Goal: Information Seeking & Learning: Compare options

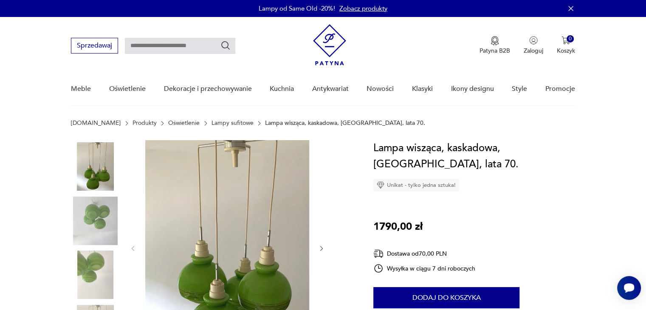
click at [217, 122] on link "Lampy sufitowe" at bounding box center [233, 123] width 42 height 7
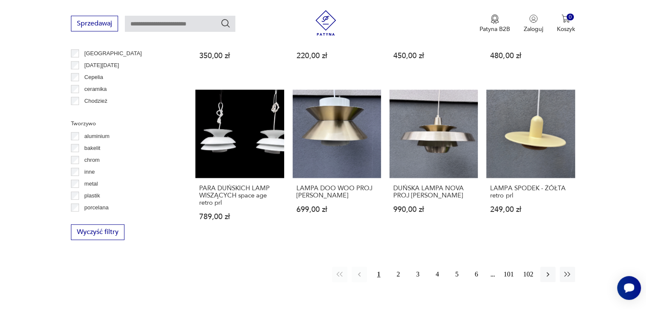
scroll to position [736, 0]
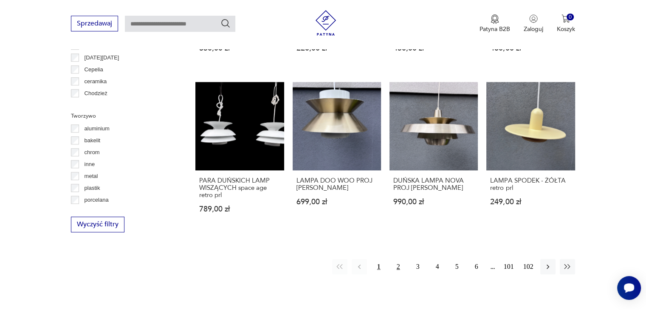
click at [397, 265] on button "2" at bounding box center [398, 266] width 15 height 15
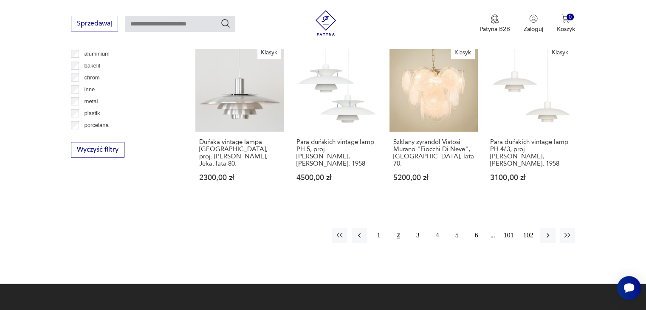
scroll to position [856, 0]
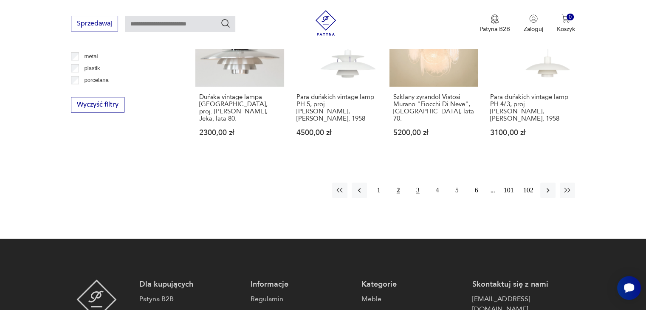
click at [418, 183] on button "3" at bounding box center [417, 190] width 15 height 15
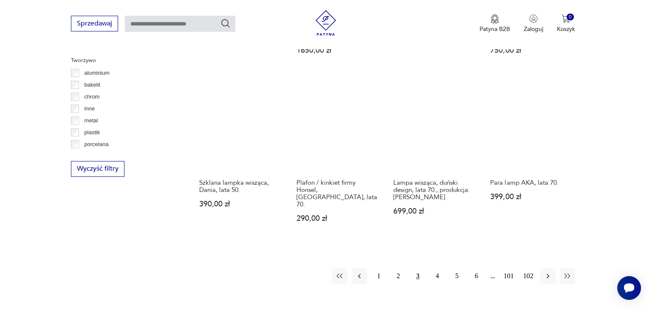
scroll to position [800, 0]
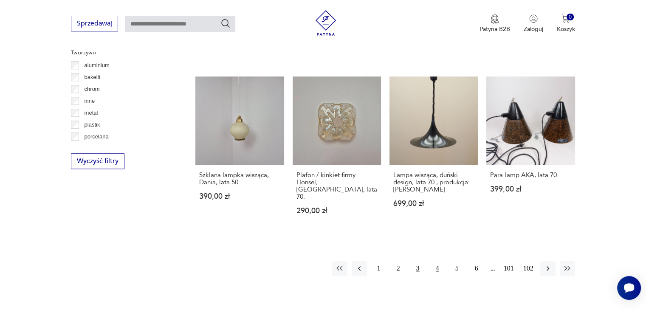
click at [437, 261] on button "4" at bounding box center [437, 268] width 15 height 15
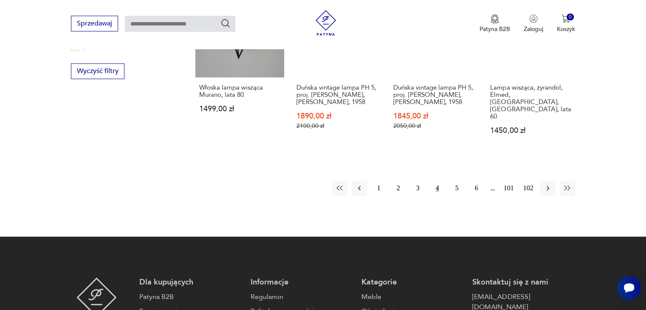
scroll to position [918, 0]
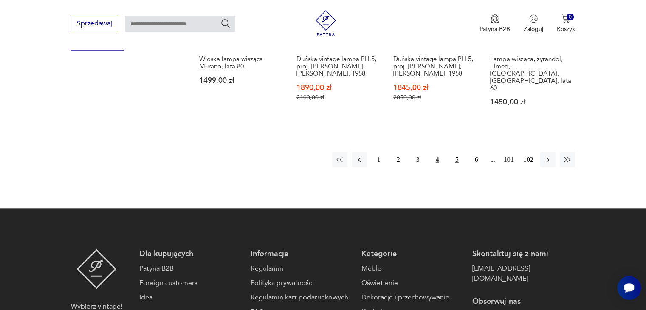
click at [457, 152] on button "5" at bounding box center [456, 159] width 15 height 15
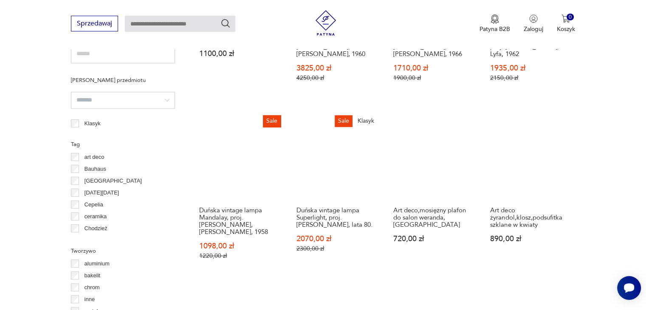
scroll to position [635, 0]
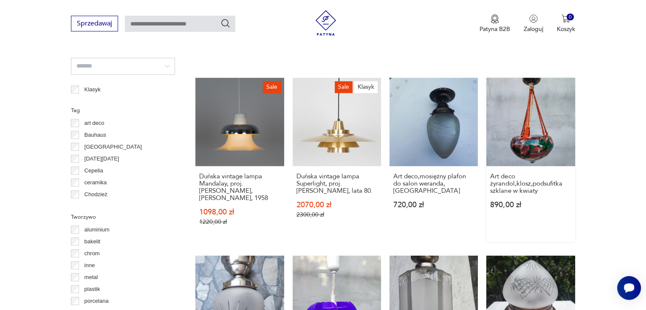
click at [539, 134] on link "Art deco żyrandol,klosz,podsufitka szklane w kwiaty 890,00 zł" at bounding box center [530, 160] width 88 height 164
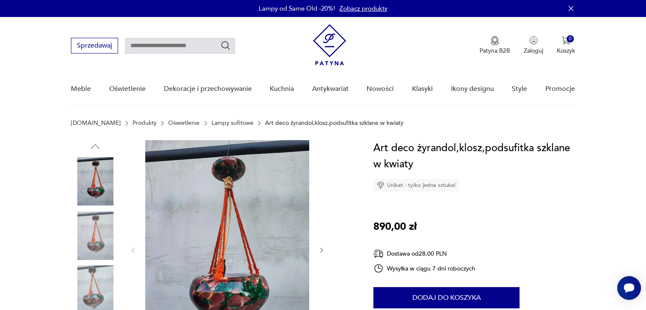
click at [90, 238] on img at bounding box center [95, 236] width 48 height 48
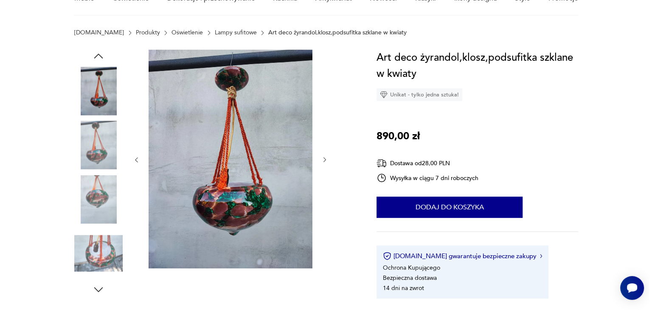
scroll to position [119, 0]
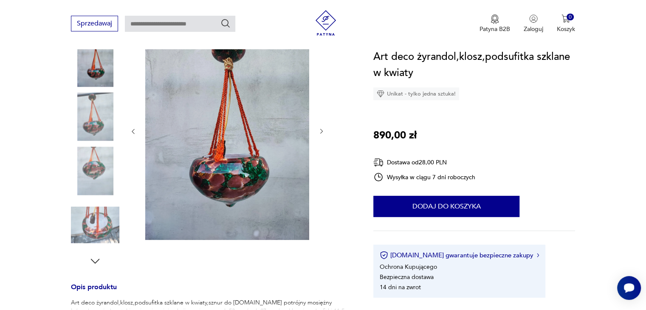
click at [226, 177] on img at bounding box center [227, 130] width 164 height 219
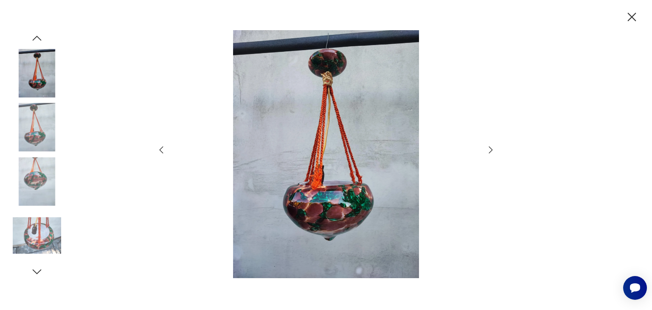
click at [37, 231] on img at bounding box center [37, 236] width 48 height 48
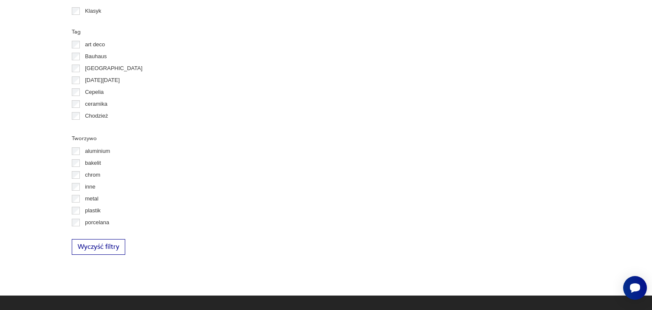
scroll to position [714, 0]
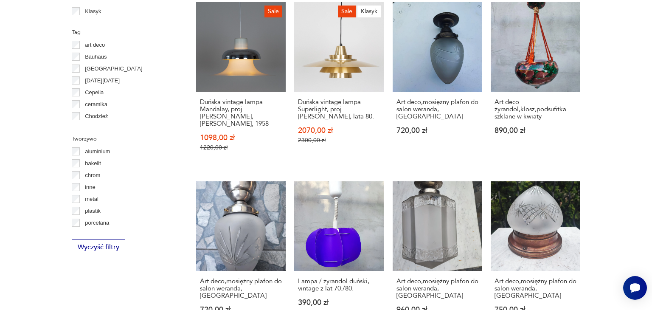
click at [625, 114] on section "Filtruj produkty Cena MIN MAX OK Promocja Datowanie OK Kraj pochodzenia Dania (…" at bounding box center [326, 14] width 652 height 801
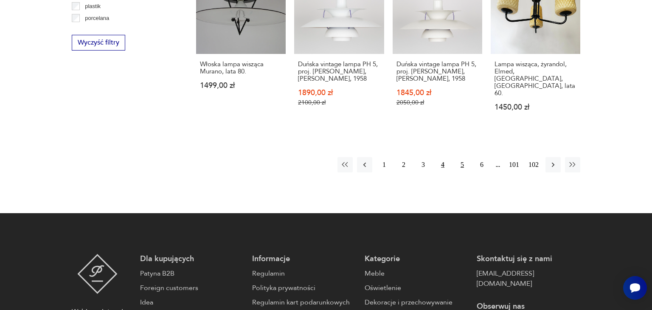
click at [463, 157] on button "5" at bounding box center [462, 164] width 15 height 15
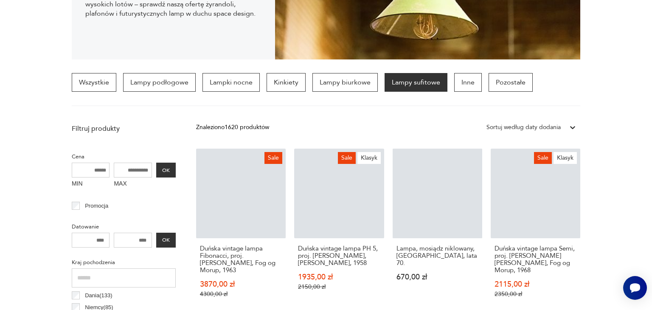
scroll to position [200, 0]
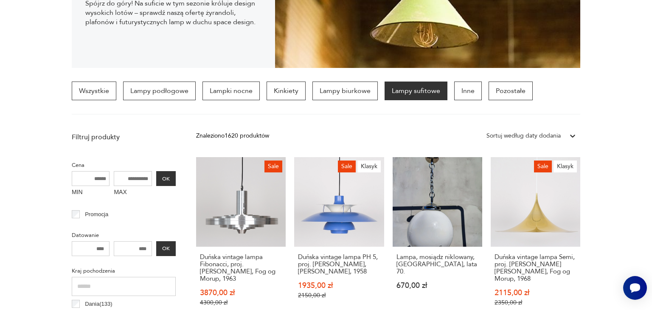
drag, startPoint x: 652, startPoint y: 45, endPoint x: 652, endPoint y: 76, distance: 31.9
drag, startPoint x: 652, startPoint y: 76, endPoint x: 587, endPoint y: 294, distance: 227.2
drag, startPoint x: 651, startPoint y: 67, endPoint x: 651, endPoint y: 119, distance: 52.7
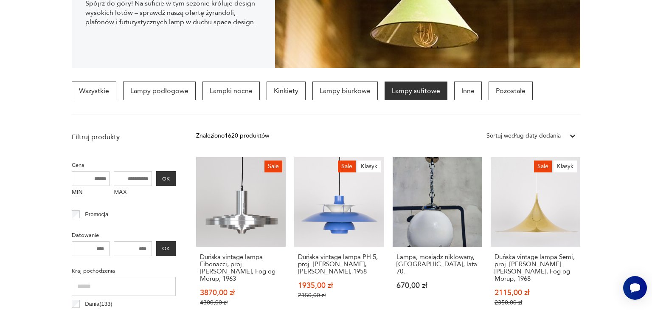
drag, startPoint x: 651, startPoint y: 119, endPoint x: 640, endPoint y: 88, distance: 33.5
click at [640, 88] on section "Wszystkie Lampy podłogowe Lampki nocne Kinkiety Lampy biurkowe Lampy sufitowe I…" at bounding box center [326, 98] width 652 height 33
drag, startPoint x: 652, startPoint y: 53, endPoint x: 651, endPoint y: 111, distance: 58.2
drag, startPoint x: 651, startPoint y: 111, endPoint x: 612, endPoint y: 37, distance: 83.2
click at [612, 37] on section "Lampy Vintage Spójrz do góry! Na suficie w tym sezonie króluje design wysokich …" at bounding box center [326, 4] width 652 height 127
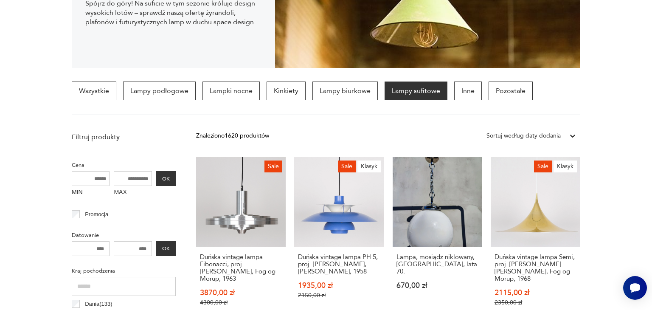
scroll to position [918, 0]
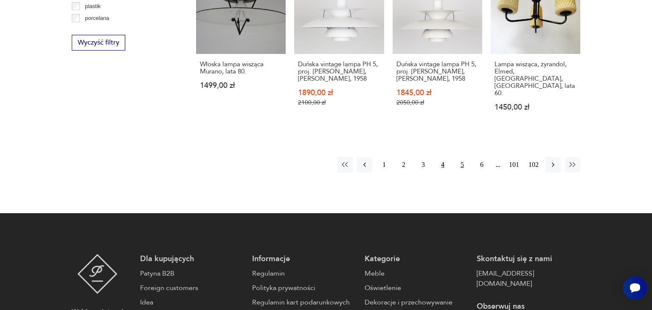
click at [464, 157] on button "5" at bounding box center [462, 164] width 15 height 15
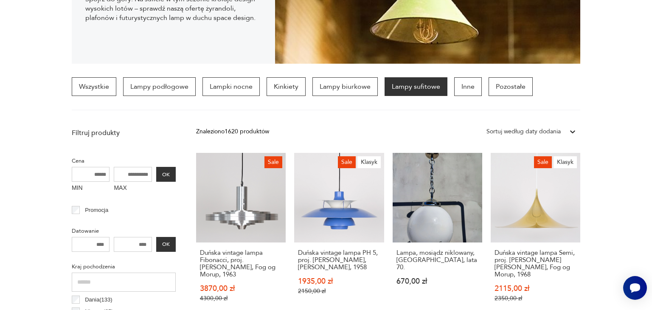
scroll to position [200, 0]
